Goal: Check status: Check status

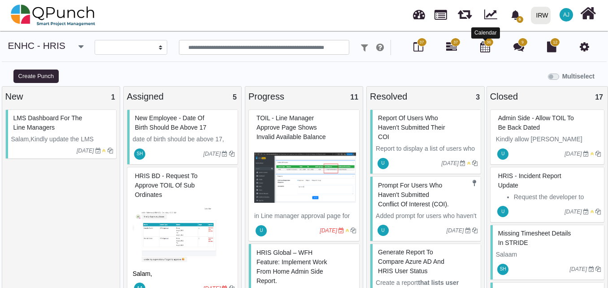
select select
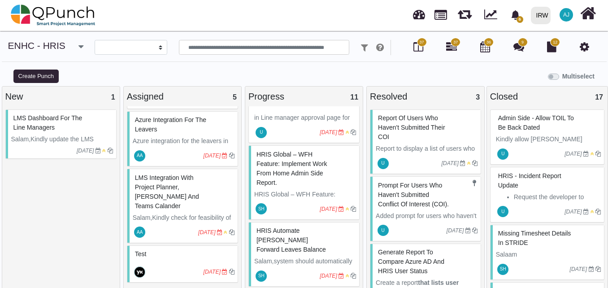
scroll to position [99, 0]
click at [421, 17] on link at bounding box center [419, 13] width 12 height 15
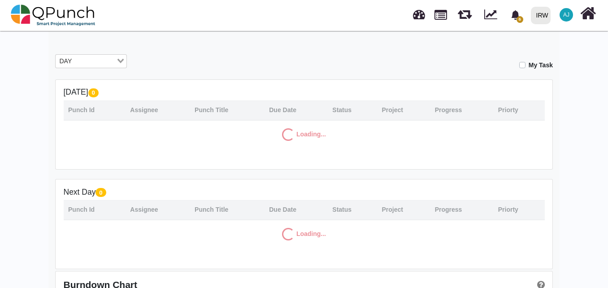
scroll to position [150, 0]
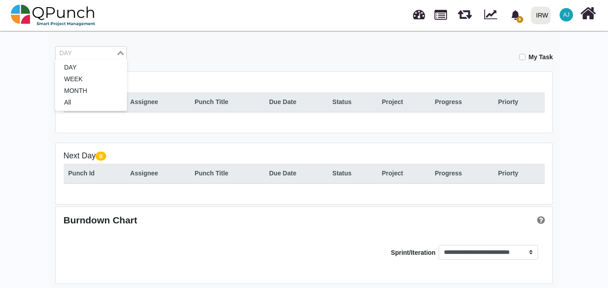
click at [108, 53] on input "Search for option" at bounding box center [86, 53] width 59 height 10
click at [104, 89] on li "MONTH" at bounding box center [91, 91] width 72 height 12
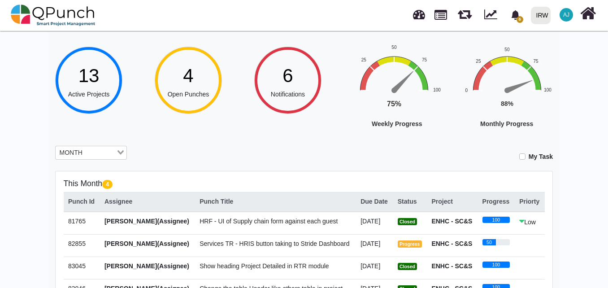
scroll to position [170, 0]
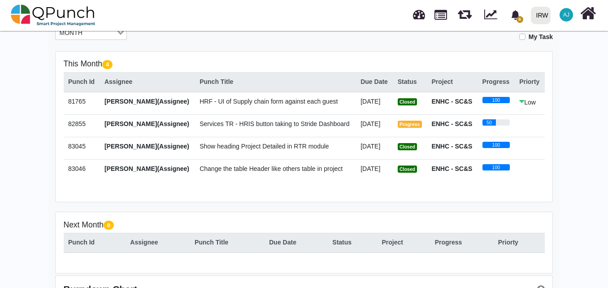
click at [291, 126] on span "Services TR - HRIS button taking to Stride Dashboard" at bounding box center [275, 123] width 150 height 7
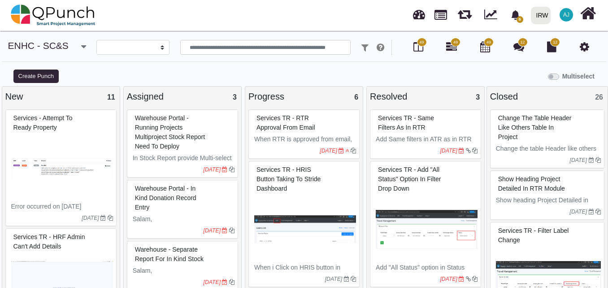
select select
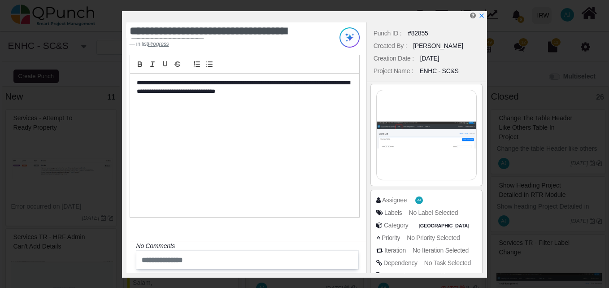
click at [433, 147] on img at bounding box center [427, 135] width 100 height 90
